Goal: Task Accomplishment & Management: Use online tool/utility

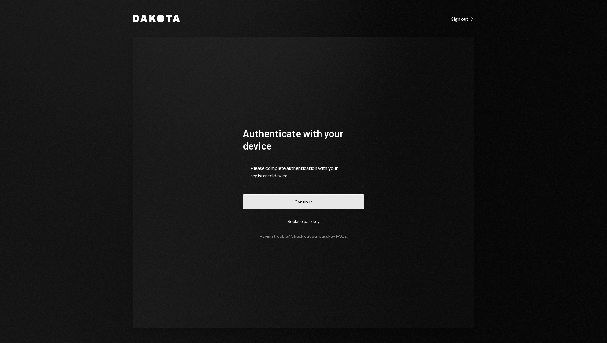
click at [319, 200] on button "Continue" at bounding box center [303, 202] width 121 height 15
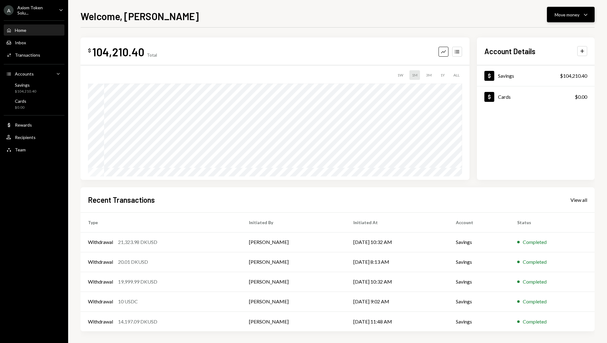
click at [576, 15] on div "Move money" at bounding box center [567, 14] width 25 height 7
click at [566, 56] on div "Deposit Deposit" at bounding box center [561, 61] width 62 height 14
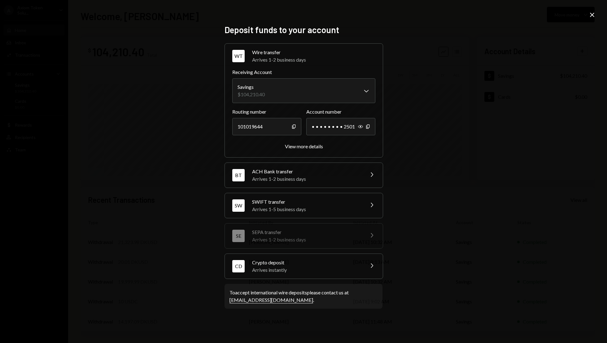
click at [368, 267] on icon "Chevron Right" at bounding box center [371, 265] width 7 height 7
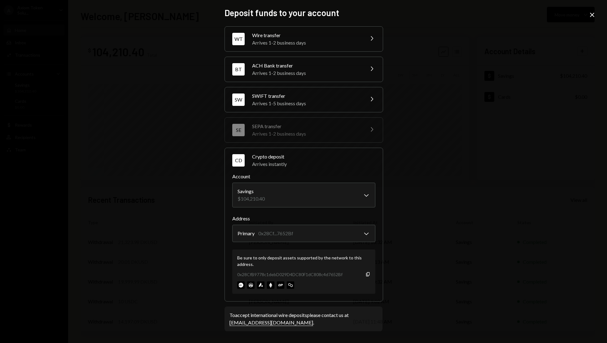
click at [446, 201] on div "**********" at bounding box center [303, 171] width 607 height 343
click at [371, 234] on body "A Axiom Token Solu... Caret Down Home Home Inbox Inbox Activities Transactions …" at bounding box center [303, 171] width 607 height 343
click at [368, 276] on icon "Copy" at bounding box center [368, 274] width 5 height 5
click at [293, 284] on img at bounding box center [290, 285] width 7 height 7
click at [264, 285] on img at bounding box center [260, 285] width 7 height 7
